Goal: Transaction & Acquisition: Purchase product/service

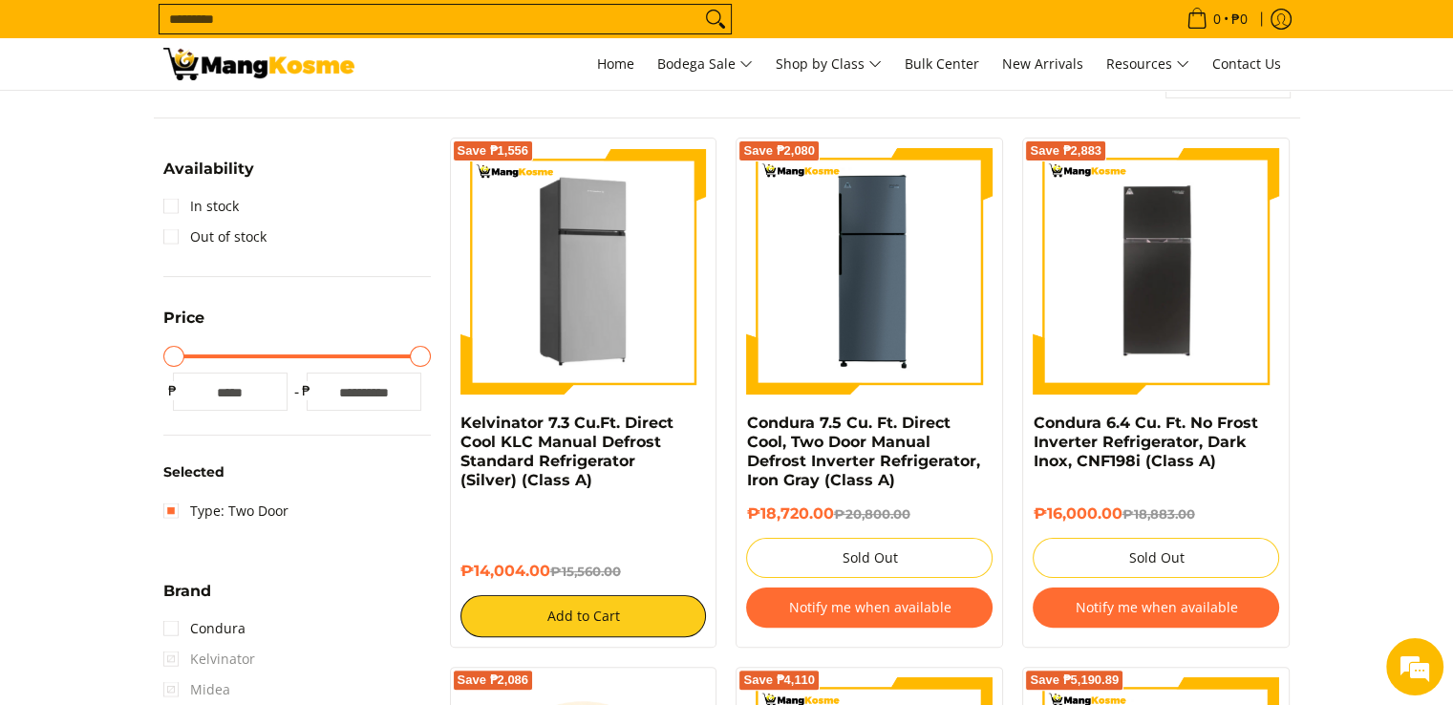
scroll to position [286, 0]
click at [630, 263] on img at bounding box center [583, 271] width 246 height 246
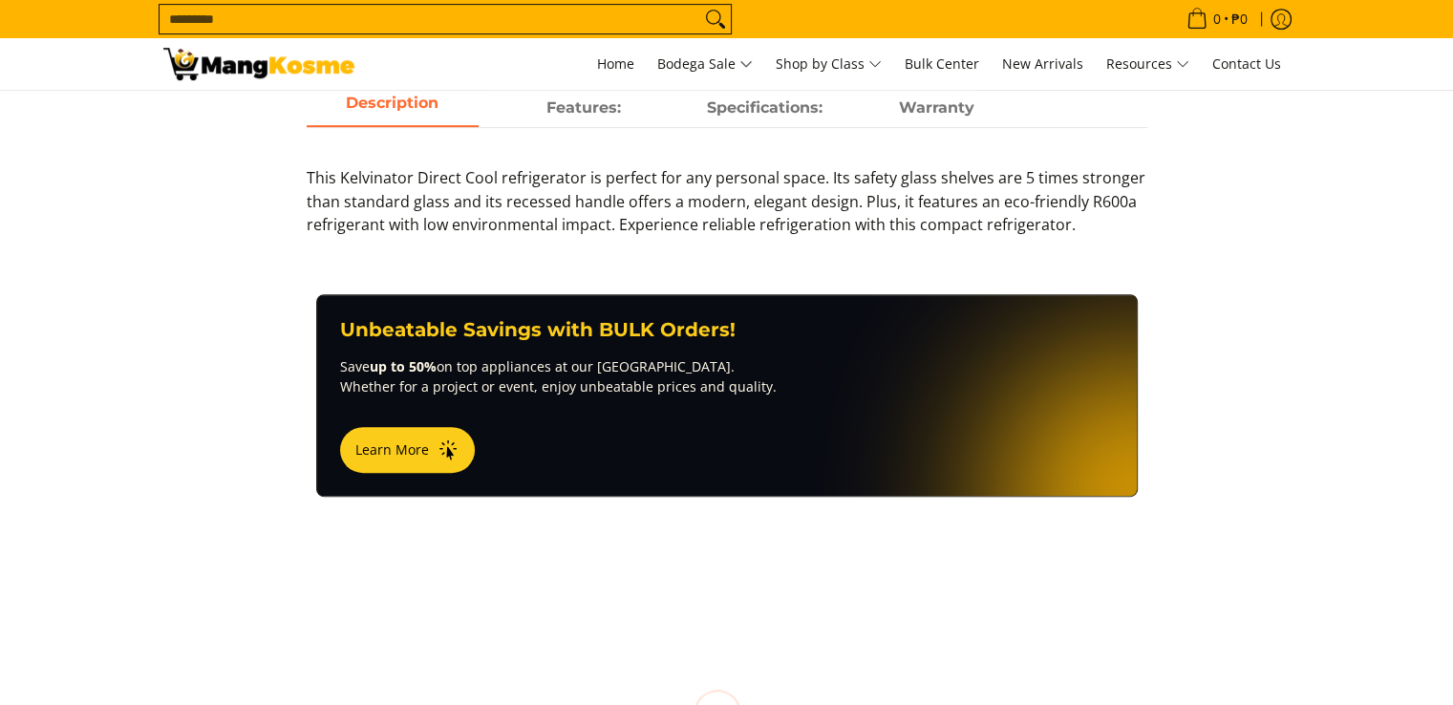
scroll to position [1108, 0]
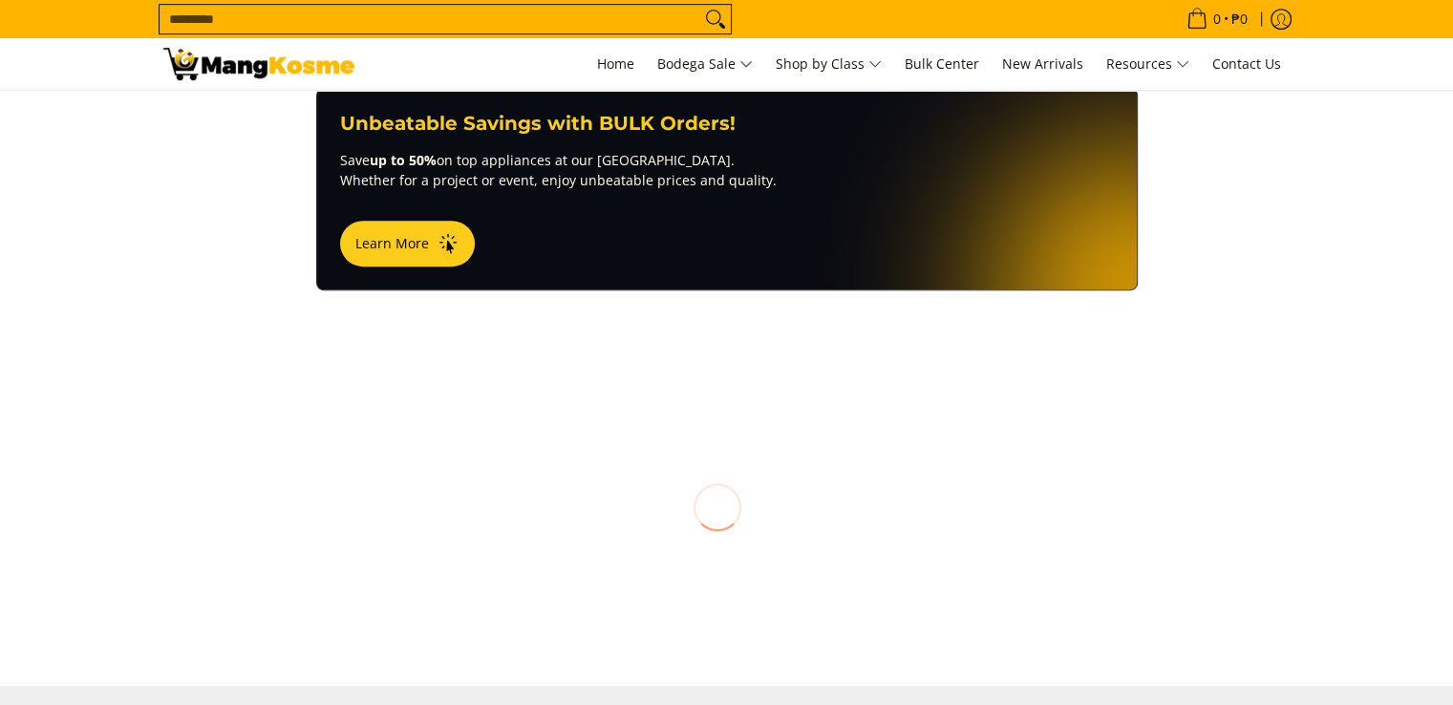
click at [1452, 359] on html "Skip to Main Content Home Bodega Sale Shop by Class Bulk Center New Arrivals Re…" at bounding box center [726, 56] width 1453 height 2329
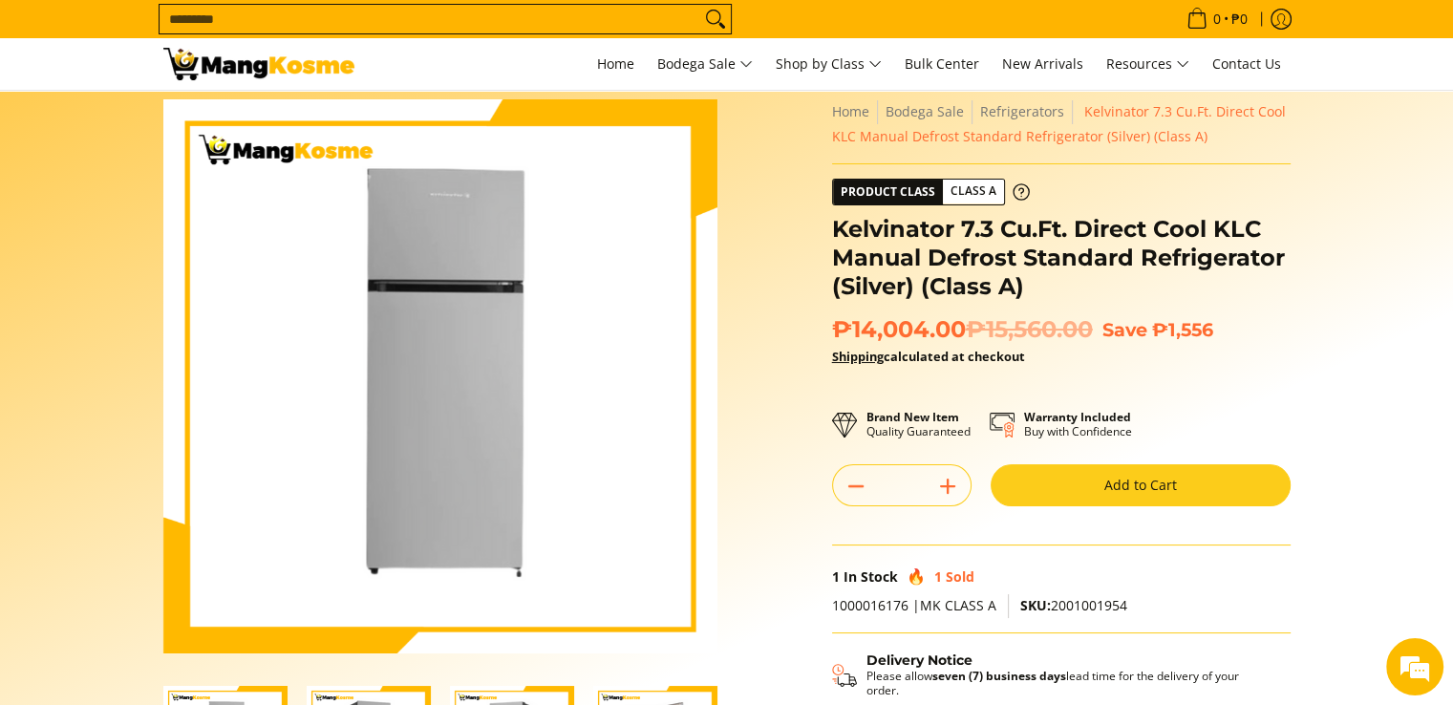
scroll to position [226, 0]
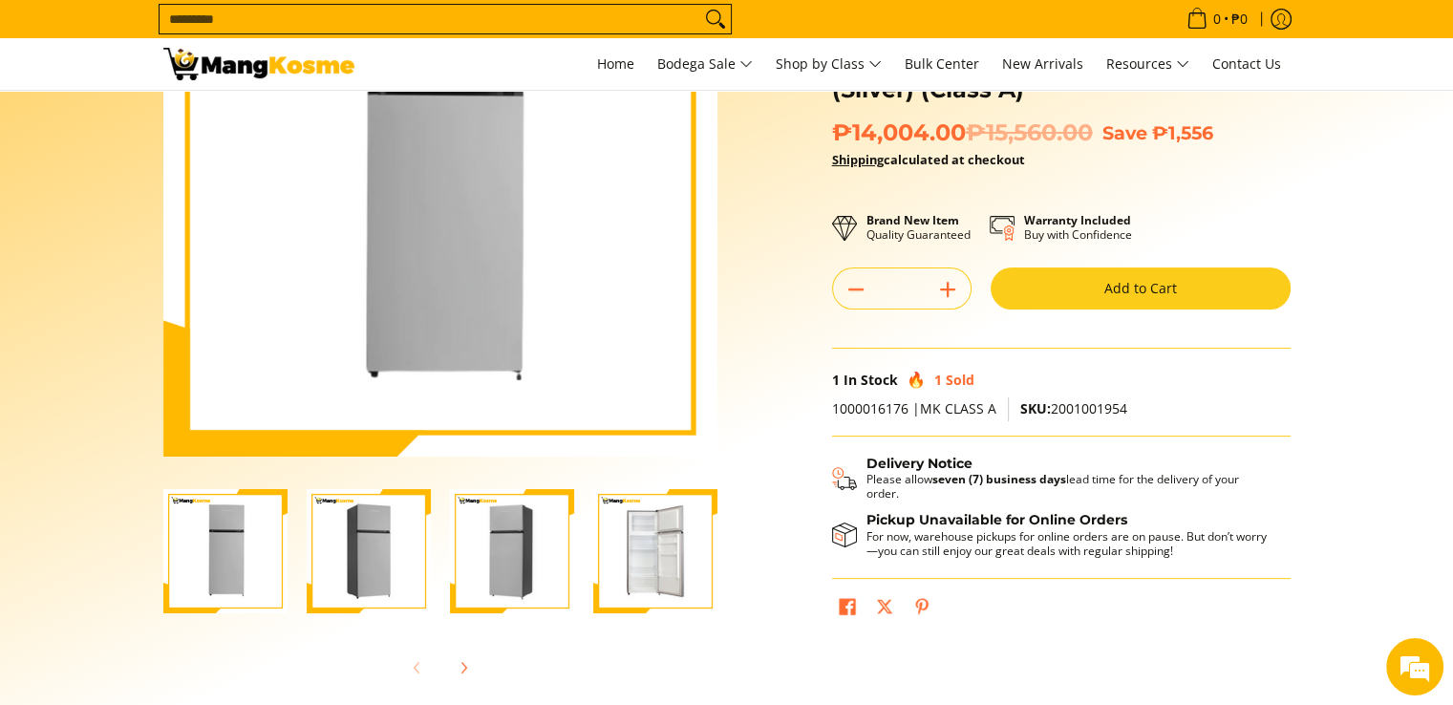
click at [647, 529] on img "Kelvinator 7.3 Cu.Ft. Direct Cool KLC Manual Defrost Standard Refrigerator (Sil…" at bounding box center [655, 551] width 124 height 124
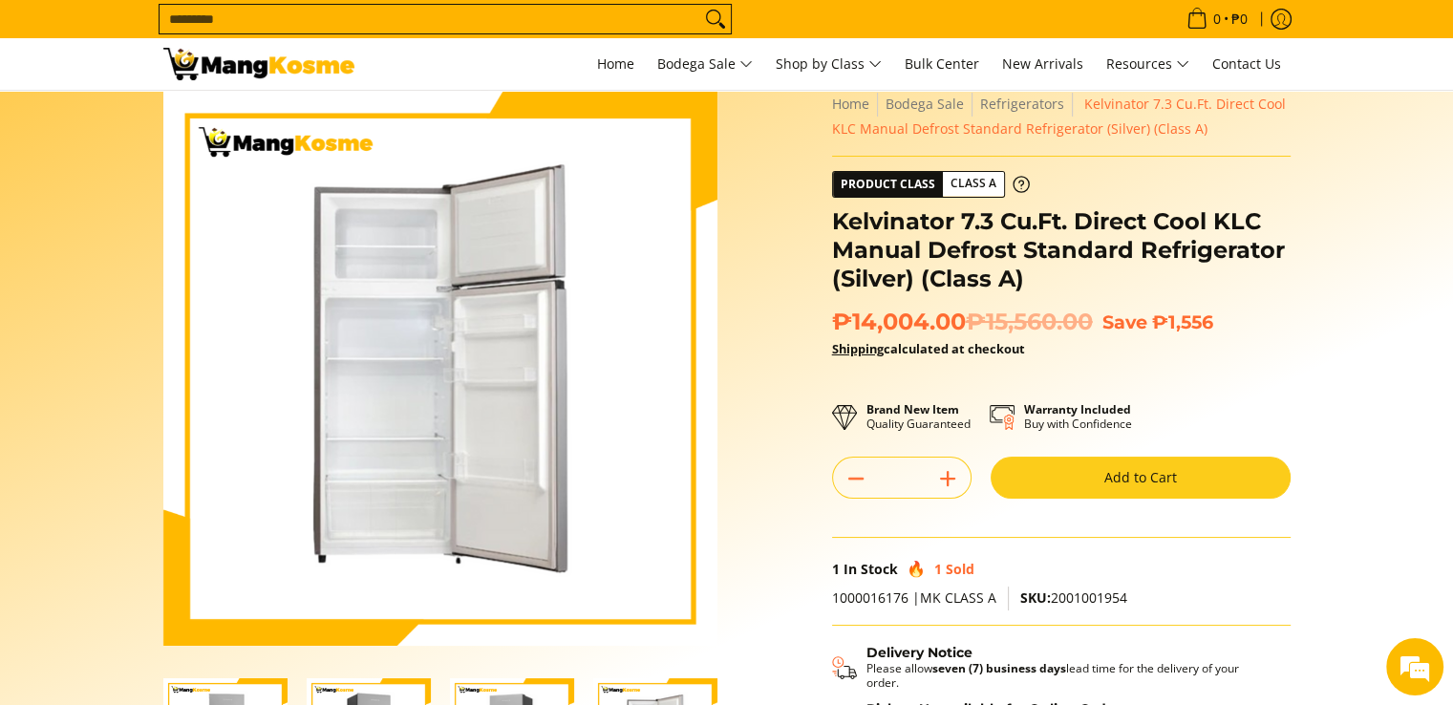
scroll to position [0, 0]
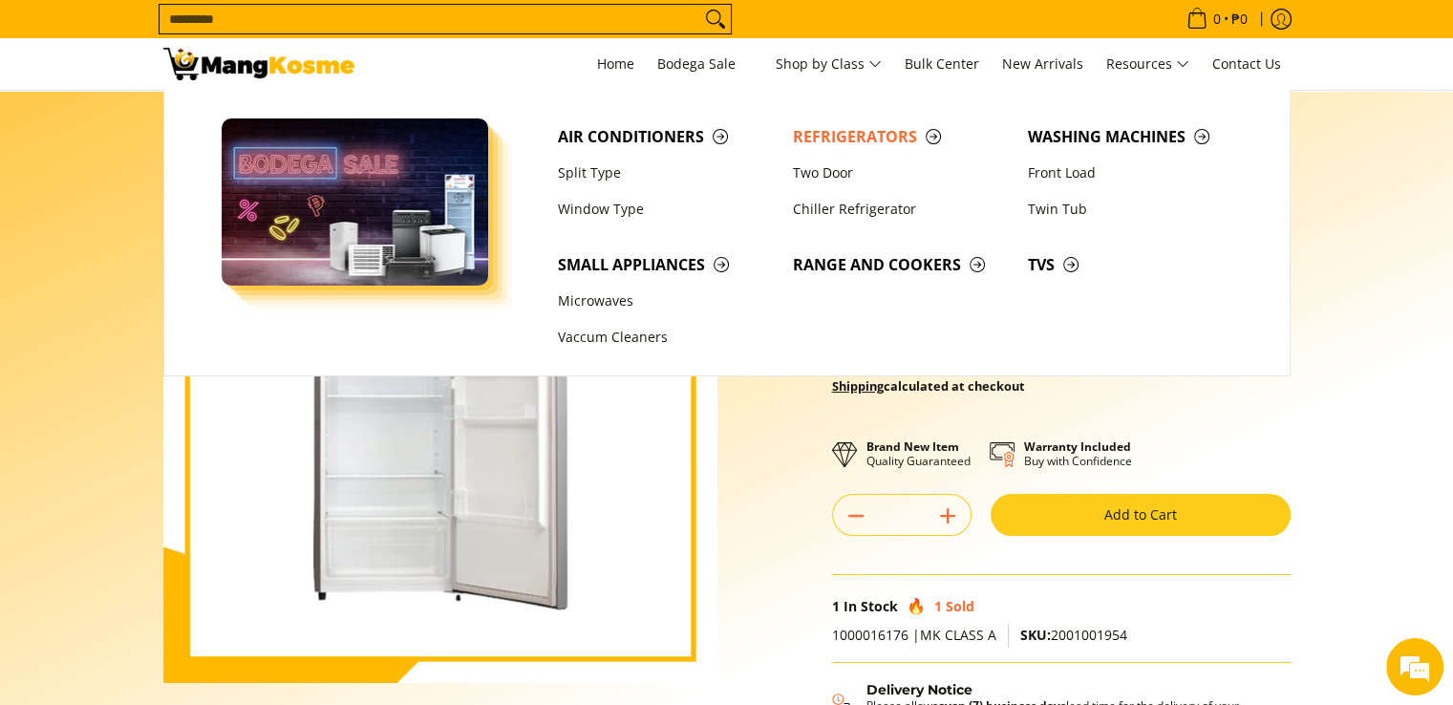
click at [298, 67] on img at bounding box center [258, 64] width 191 height 32
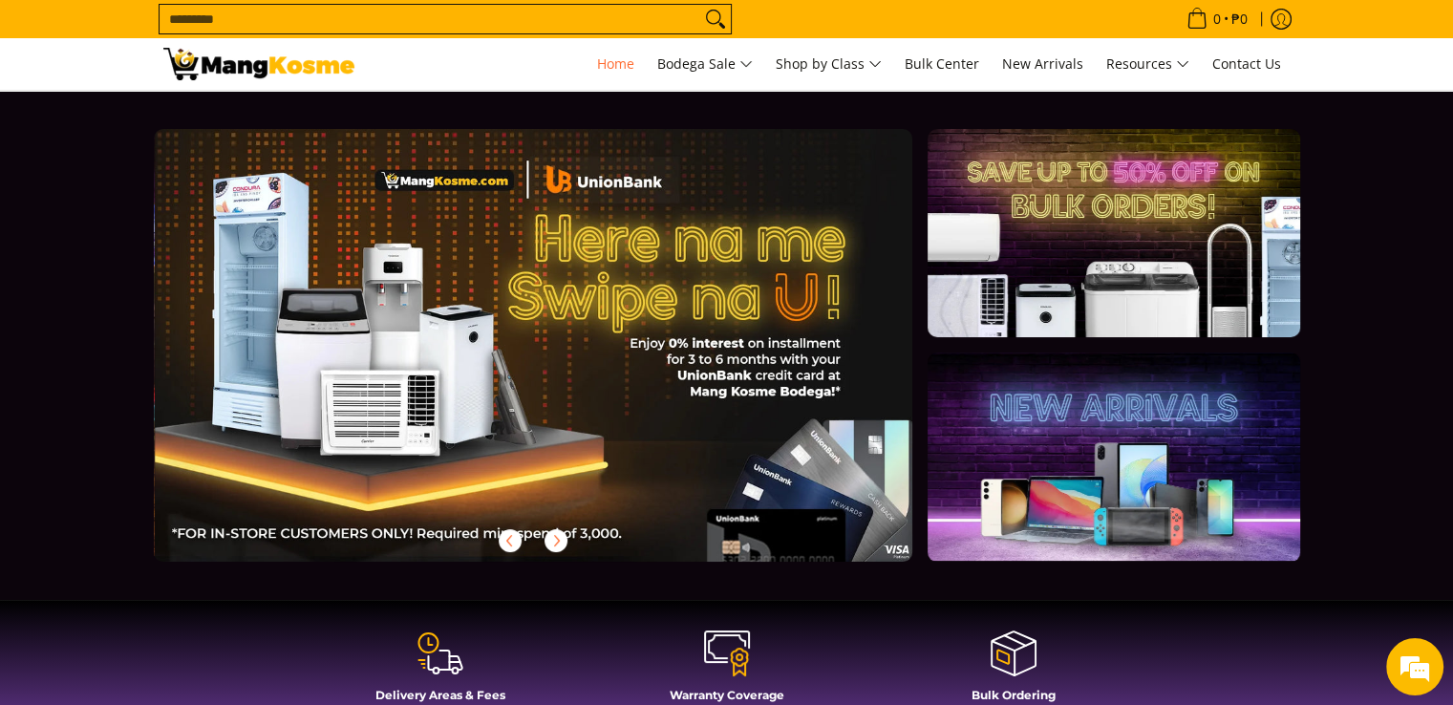
scroll to position [0, 1519]
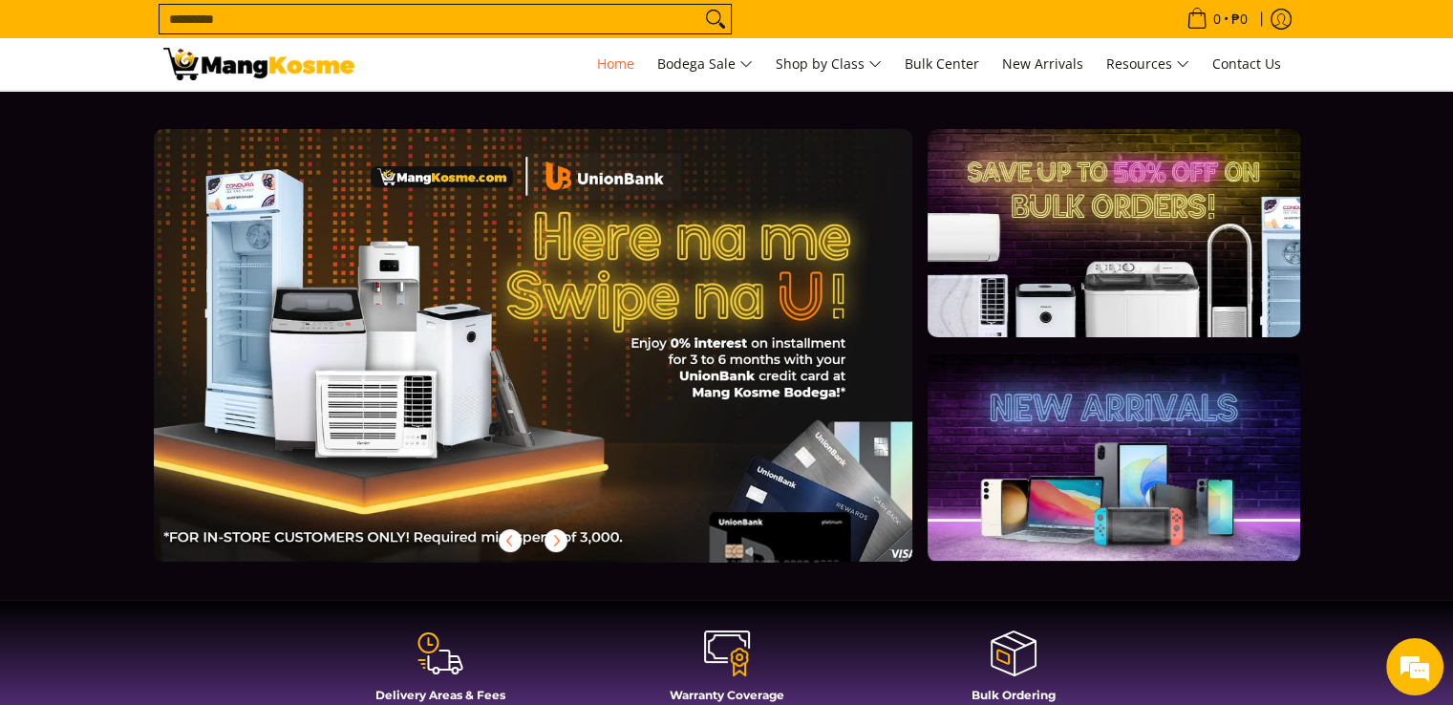
click at [562, 357] on div at bounding box center [564, 360] width 821 height 463
